Goal: Task Accomplishment & Management: Manage account settings

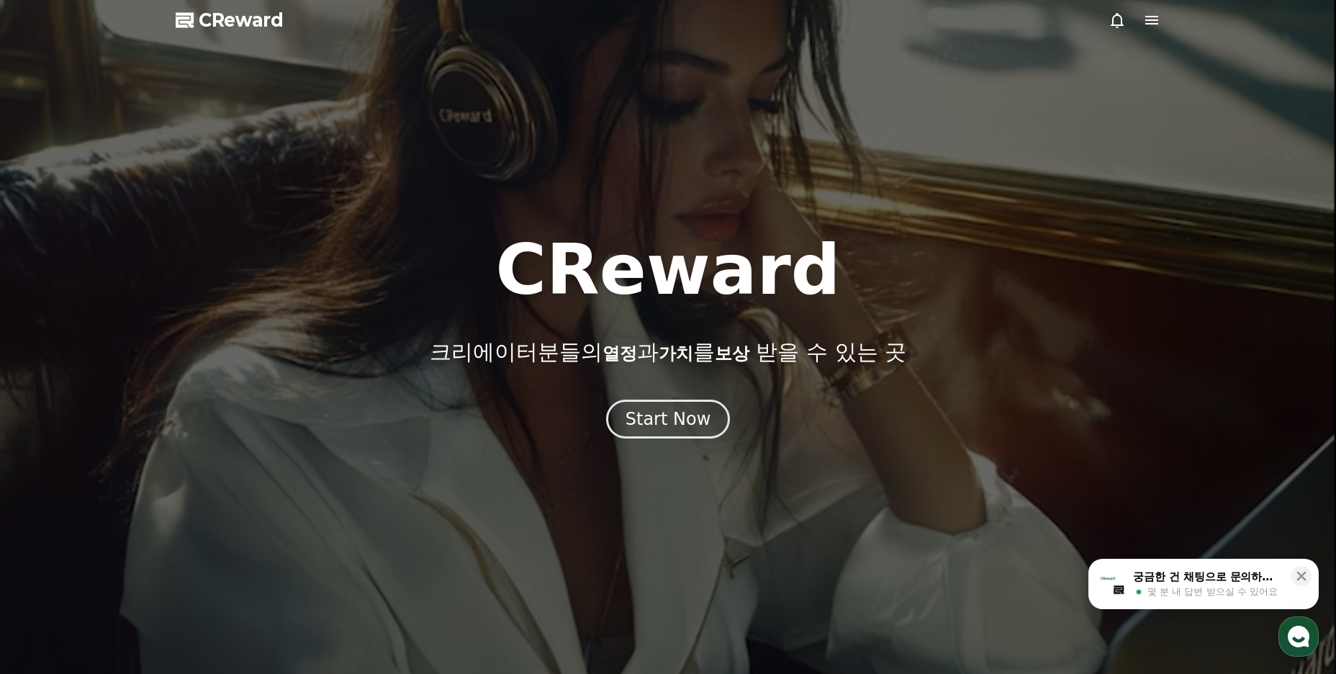
click at [1153, 24] on icon at bounding box center [1151, 20] width 13 height 9
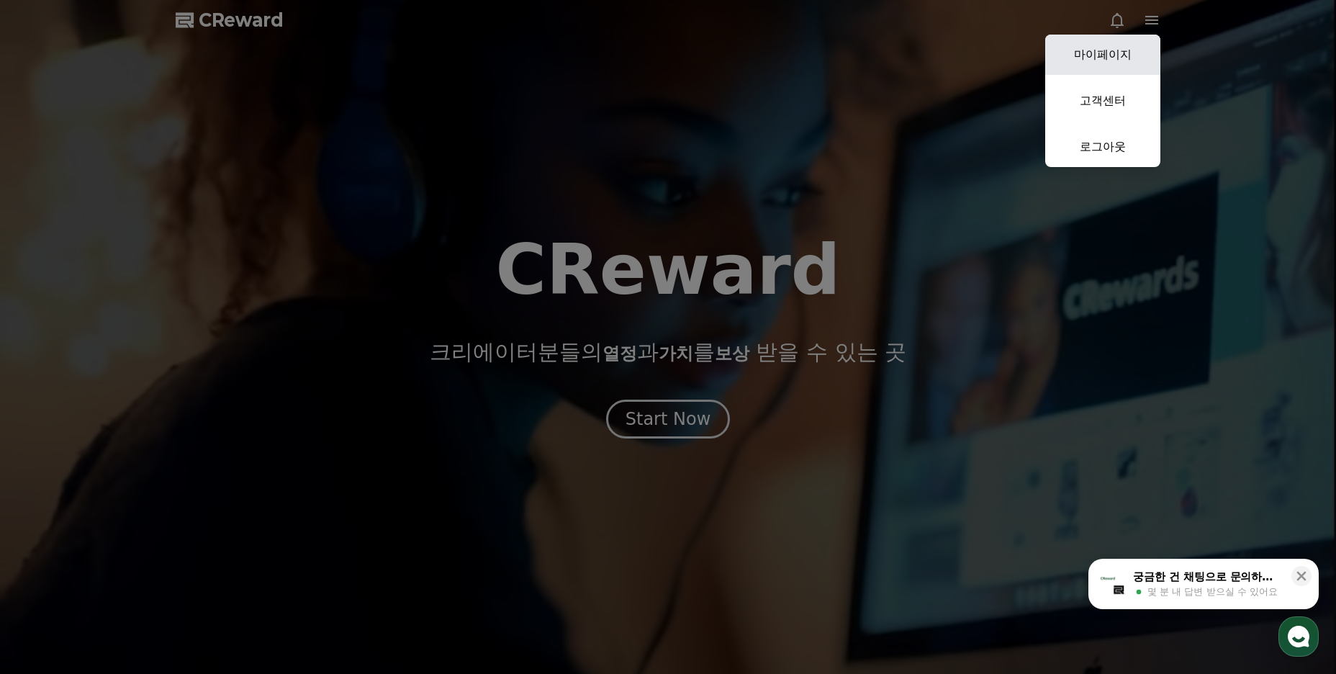
click at [1104, 60] on link "마이페이지" at bounding box center [1102, 55] width 115 height 40
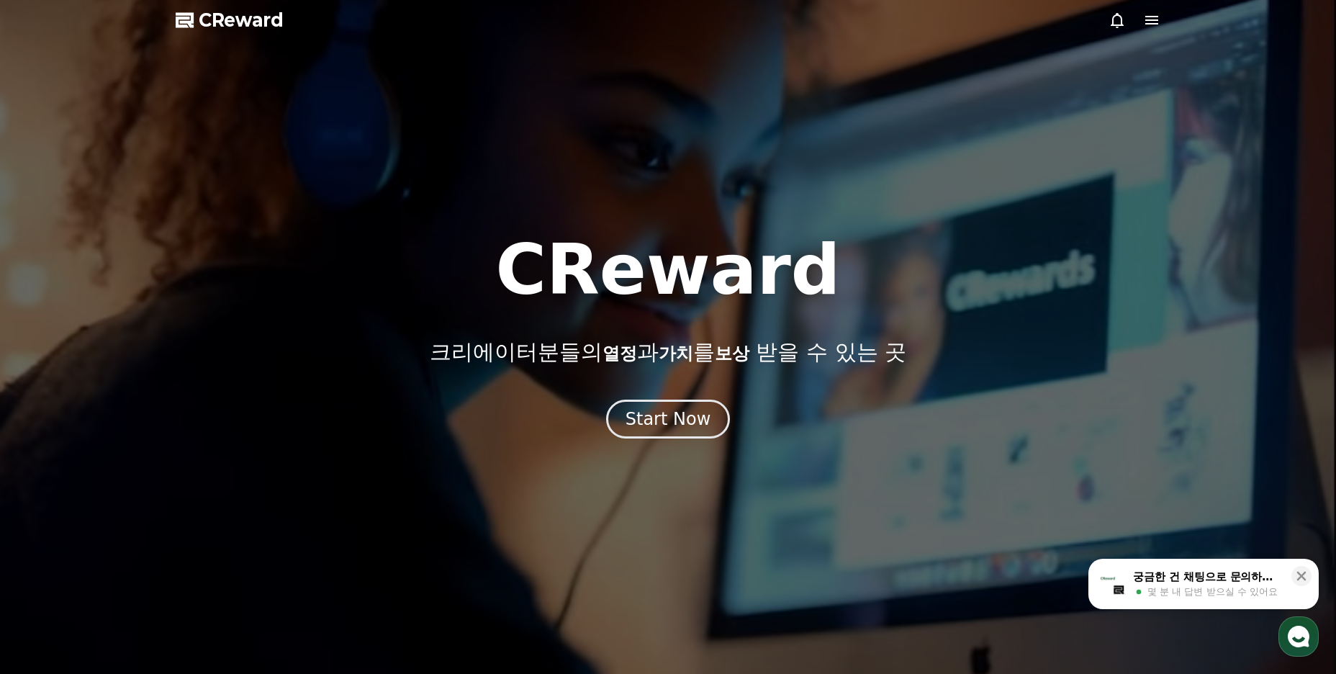
select select "**********"
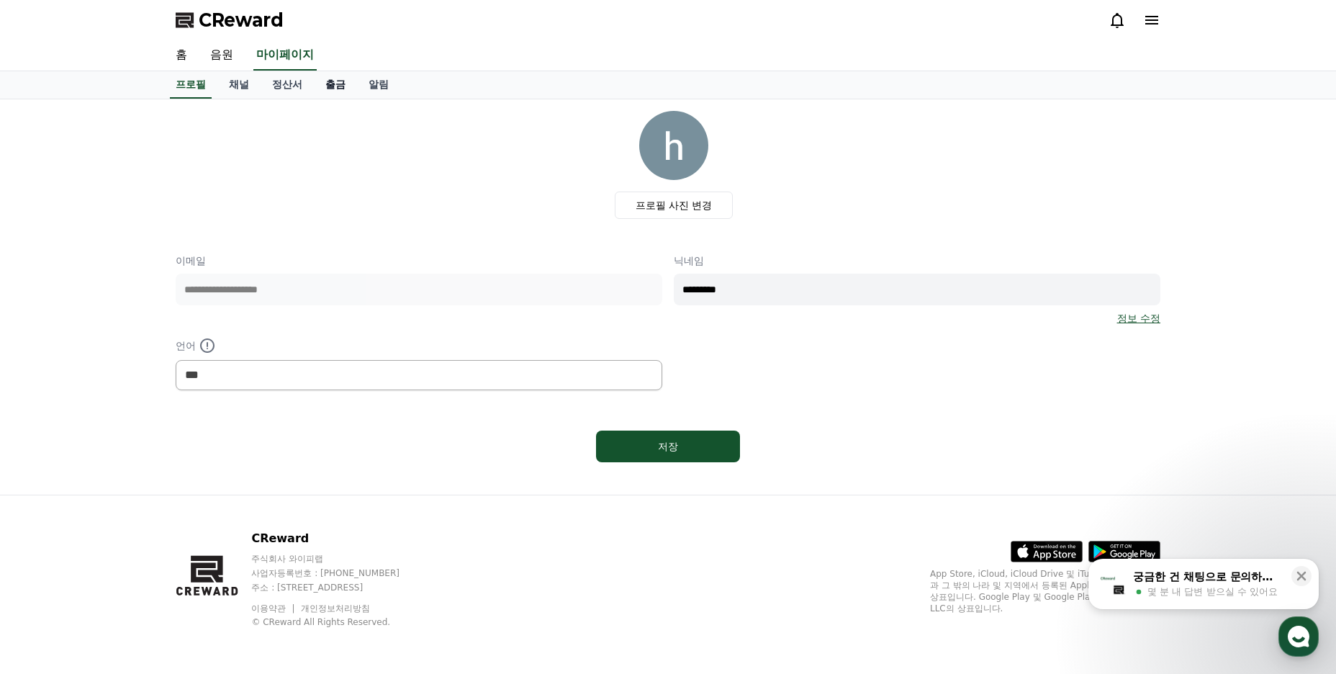
click at [341, 89] on link "출금" at bounding box center [335, 84] width 43 height 27
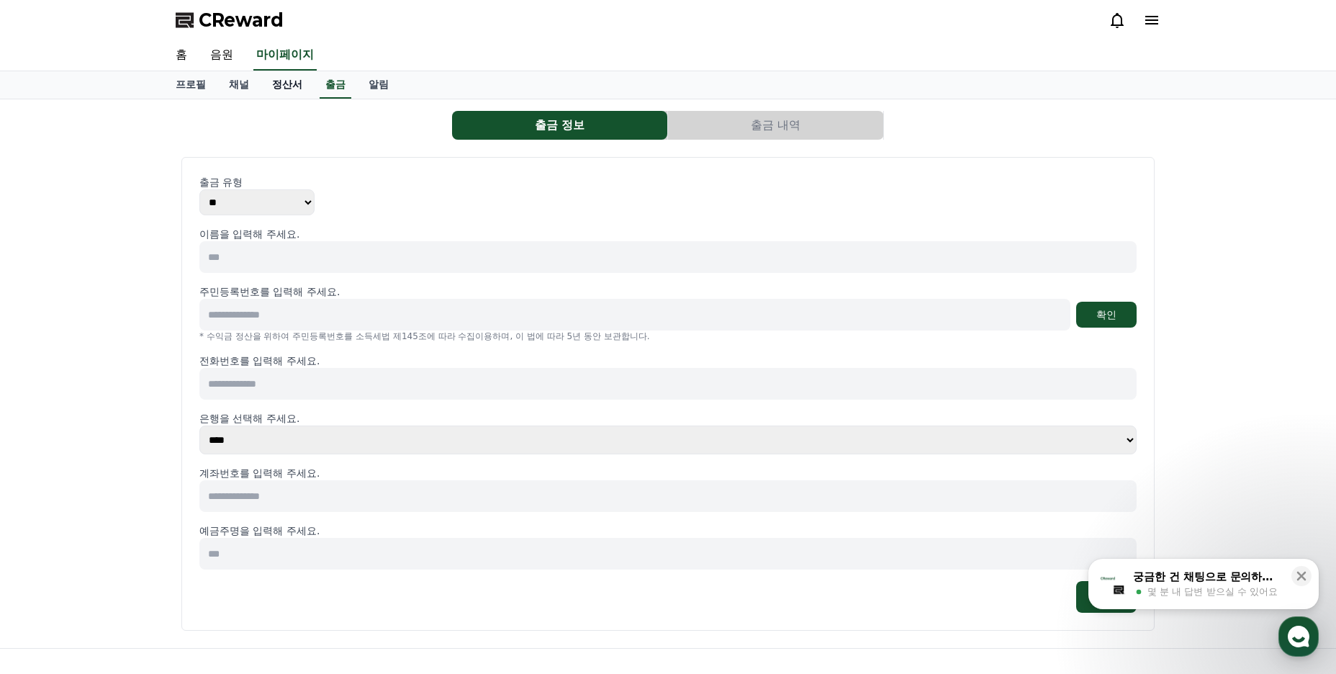
click at [278, 89] on link "정산서" at bounding box center [287, 84] width 53 height 27
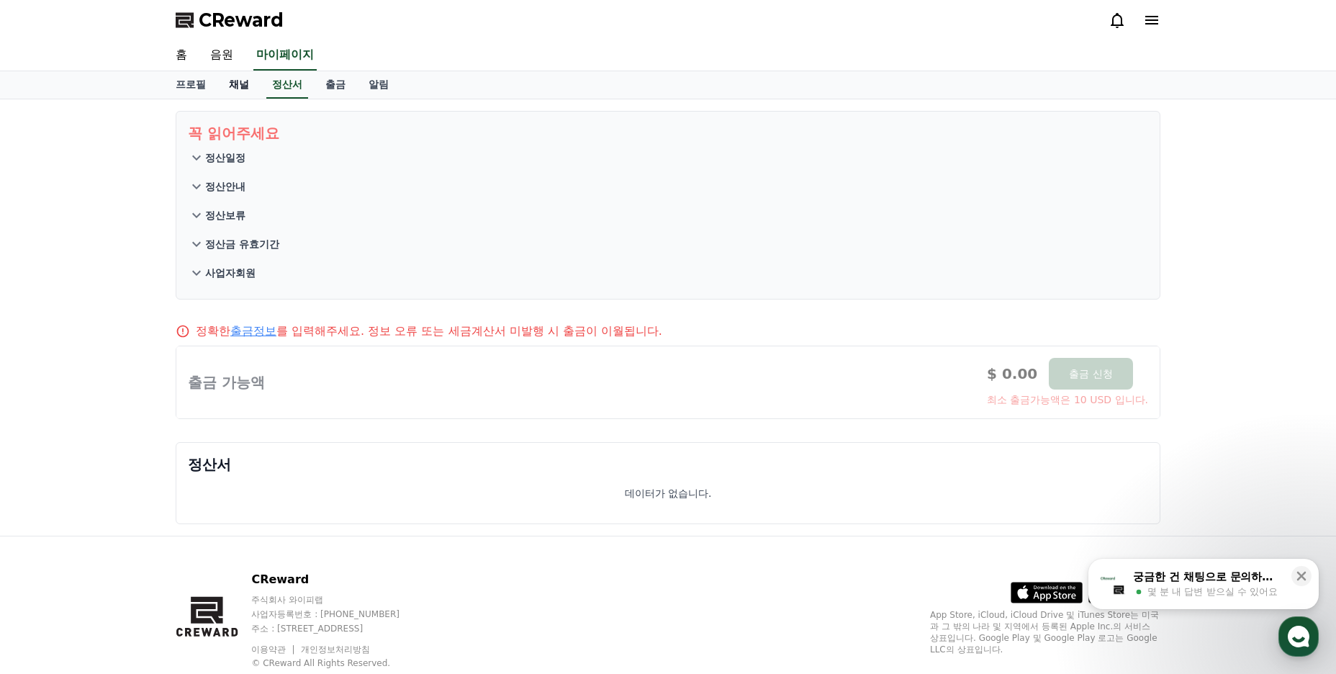
click at [238, 88] on link "채널" at bounding box center [238, 84] width 43 height 27
